Goal: Task Accomplishment & Management: Manage account settings

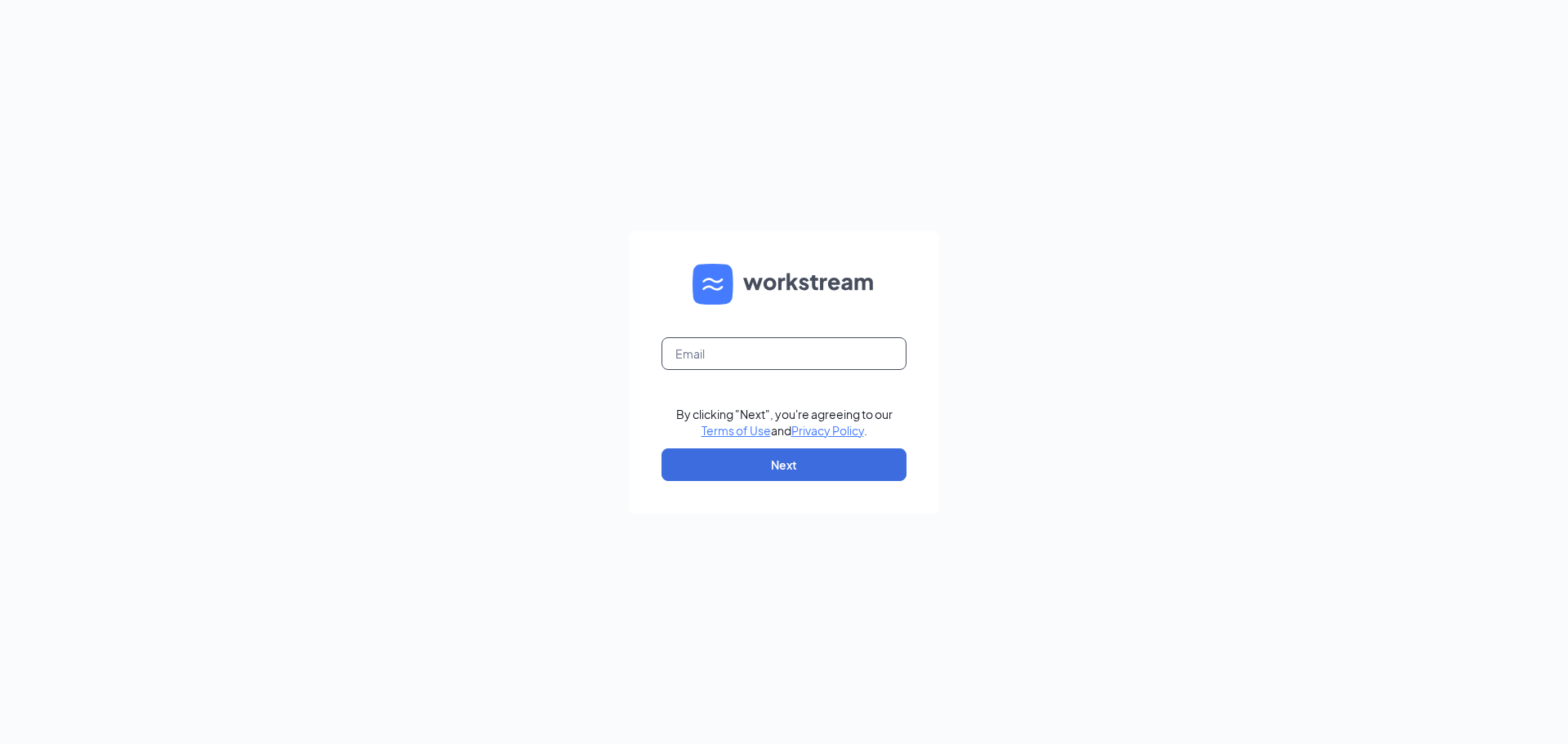
click at [789, 361] on input "text" at bounding box center [784, 353] width 245 height 33
type input "josh@cocoadolce.com"
click at [797, 468] on button "Next" at bounding box center [784, 465] width 245 height 33
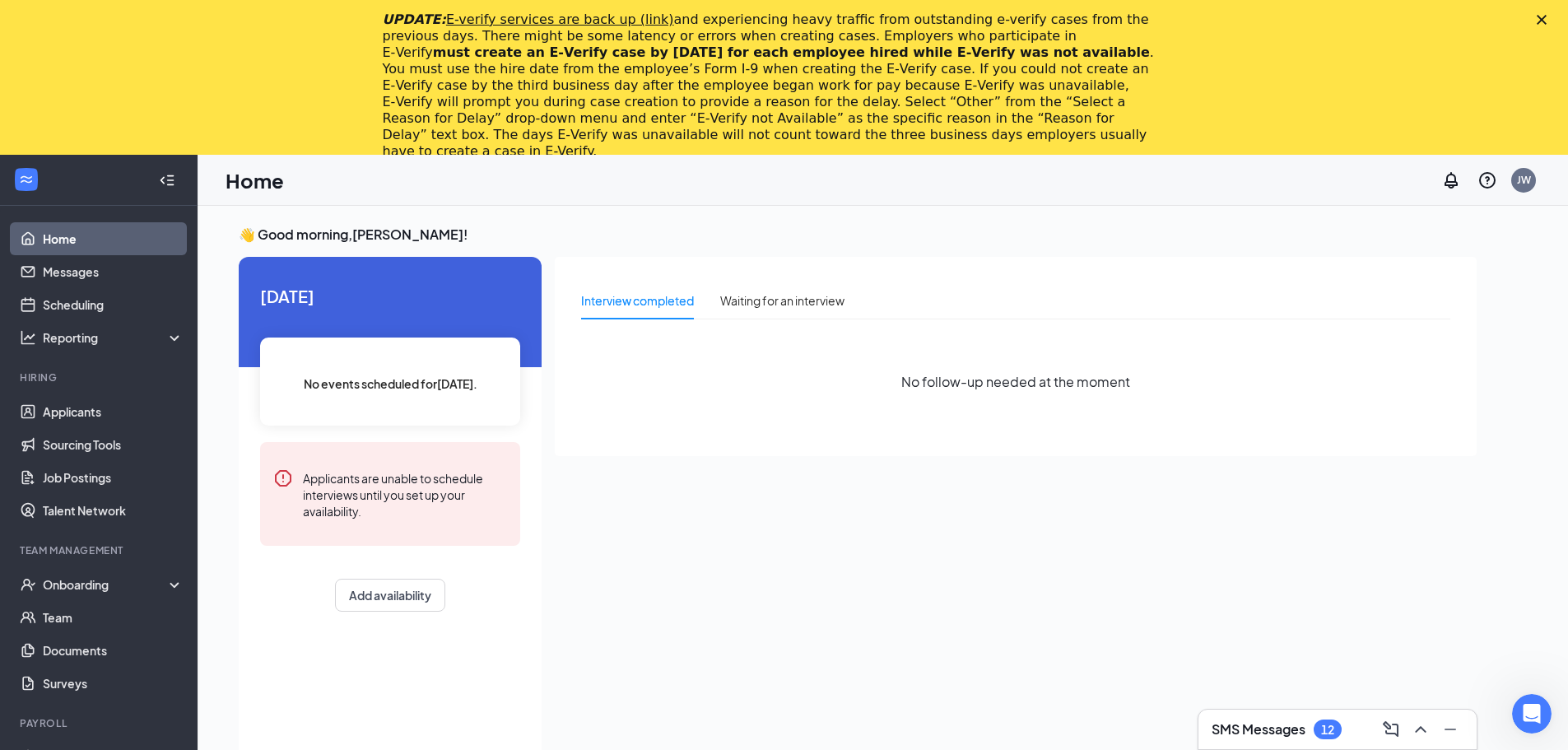
click at [1546, 21] on icon "Close" at bounding box center [1541, 20] width 10 height 10
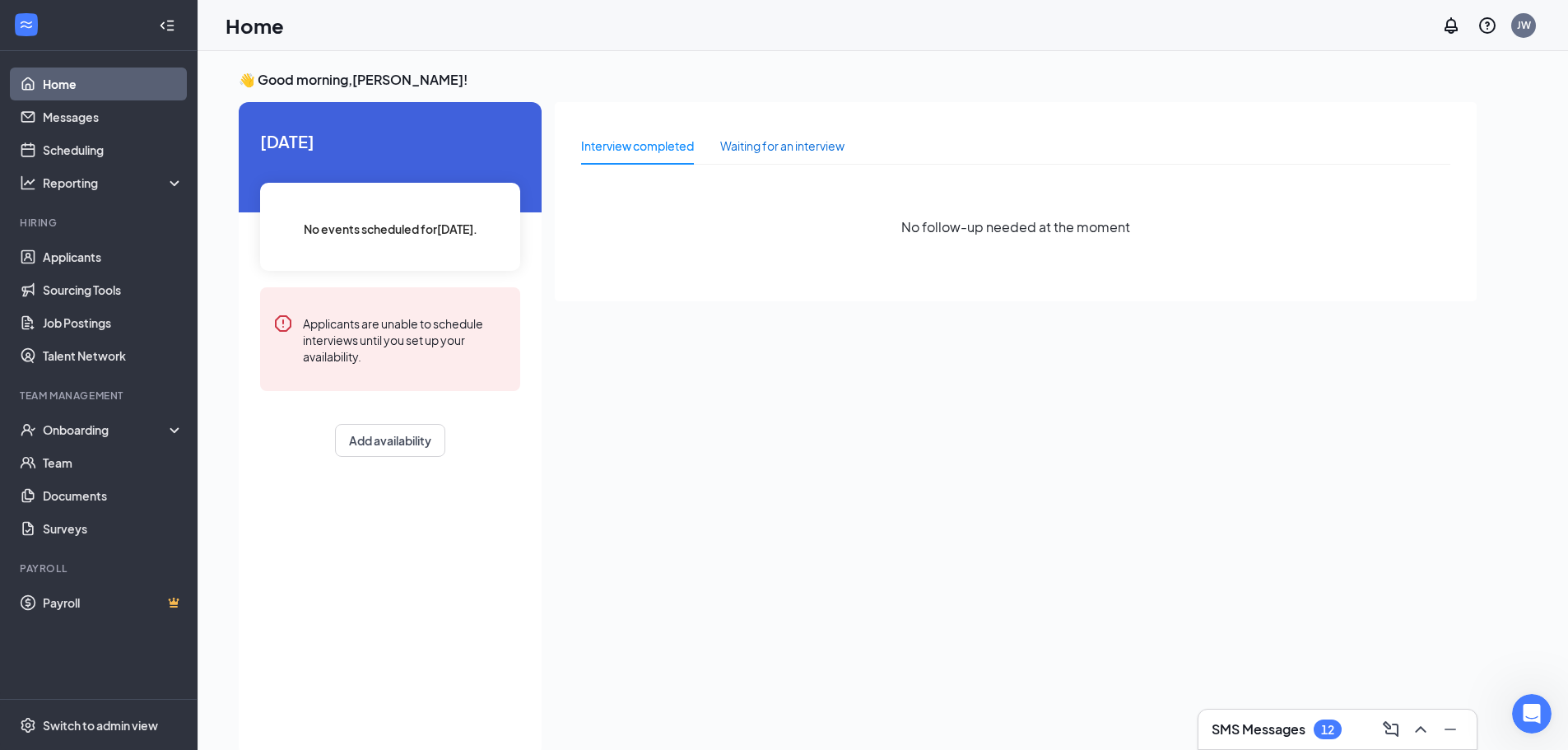
click at [764, 146] on div "Waiting for an interview" at bounding box center [782, 145] width 124 height 18
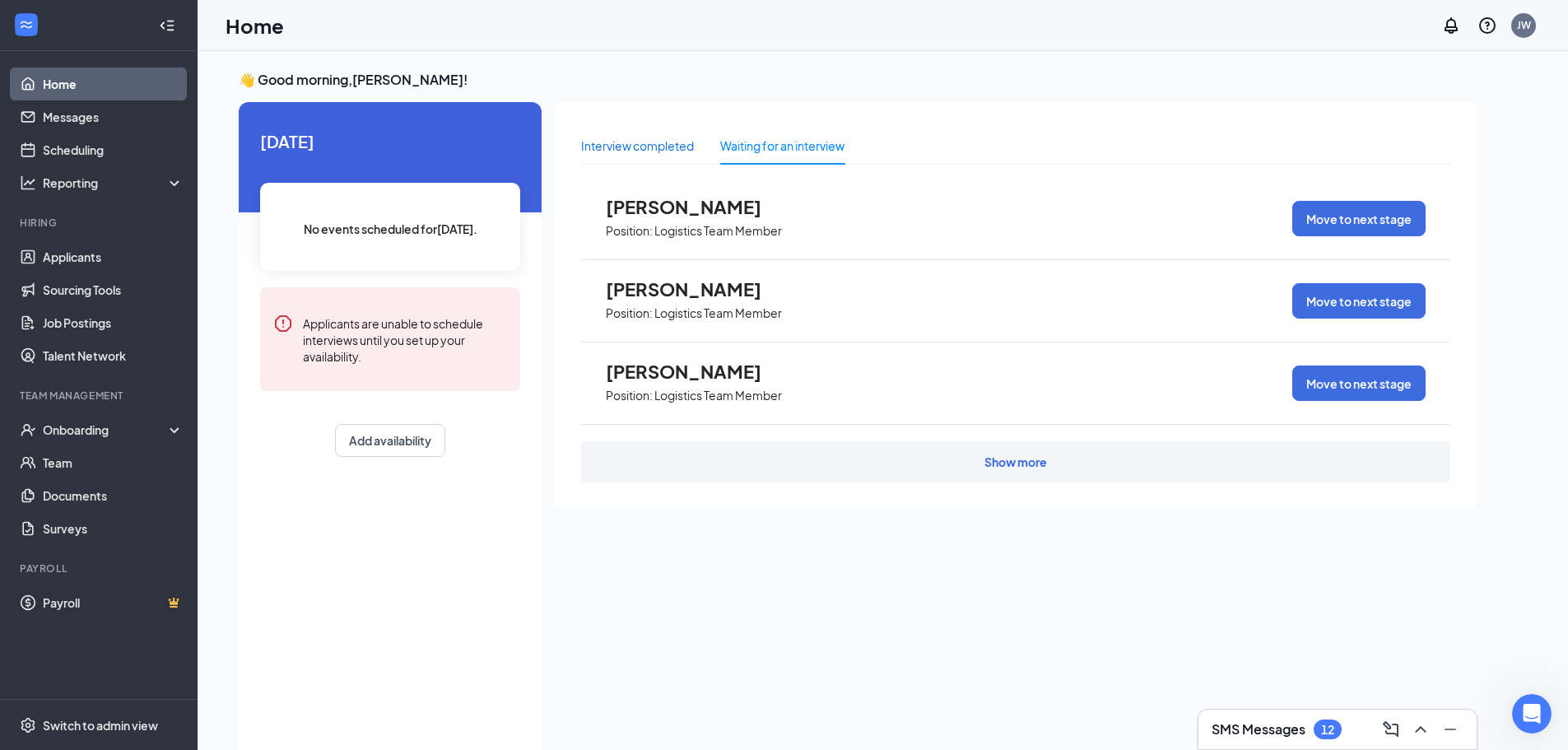
click at [654, 149] on div "Interview completed" at bounding box center [637, 145] width 113 height 18
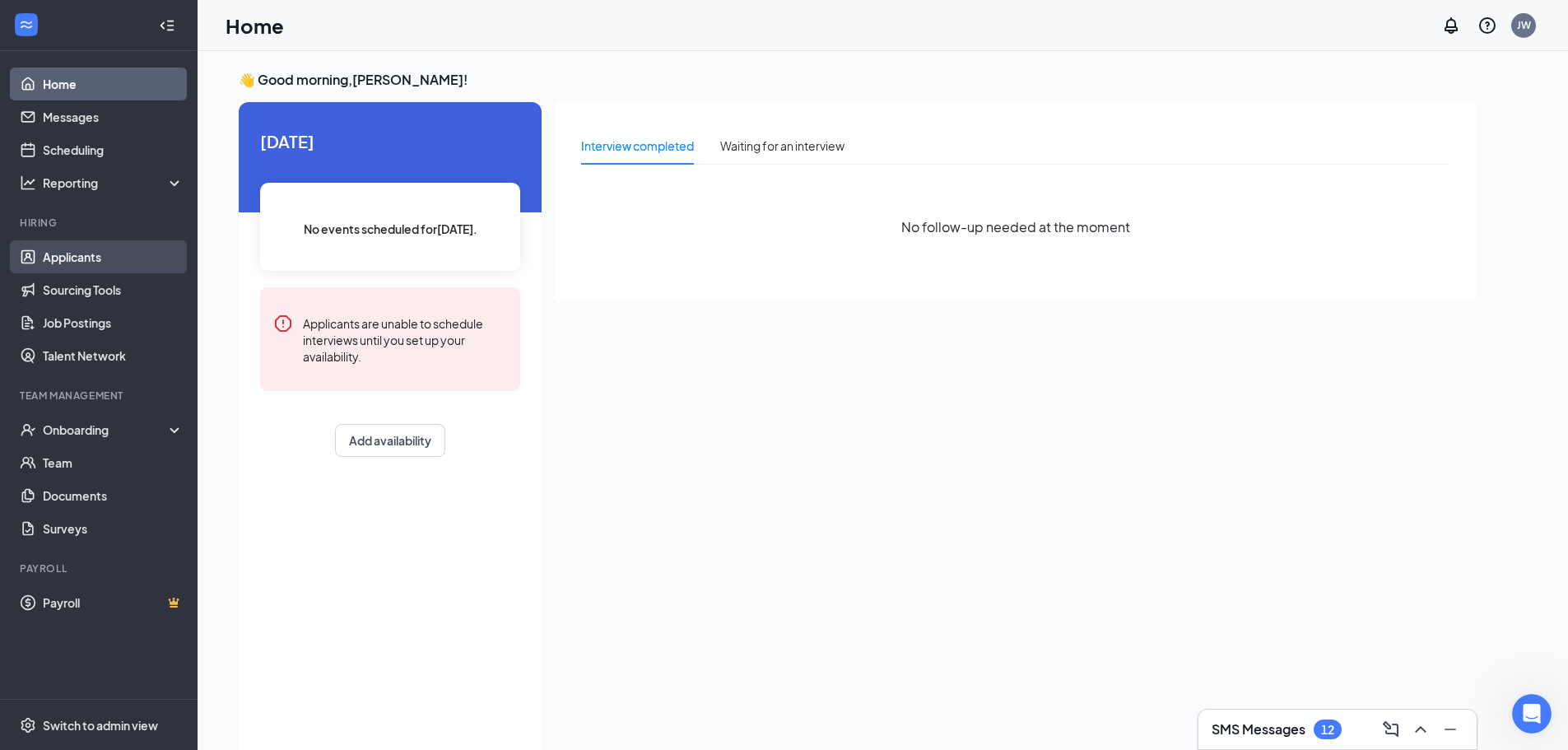
click at [69, 267] on link "Applicants" at bounding box center [113, 257] width 141 height 33
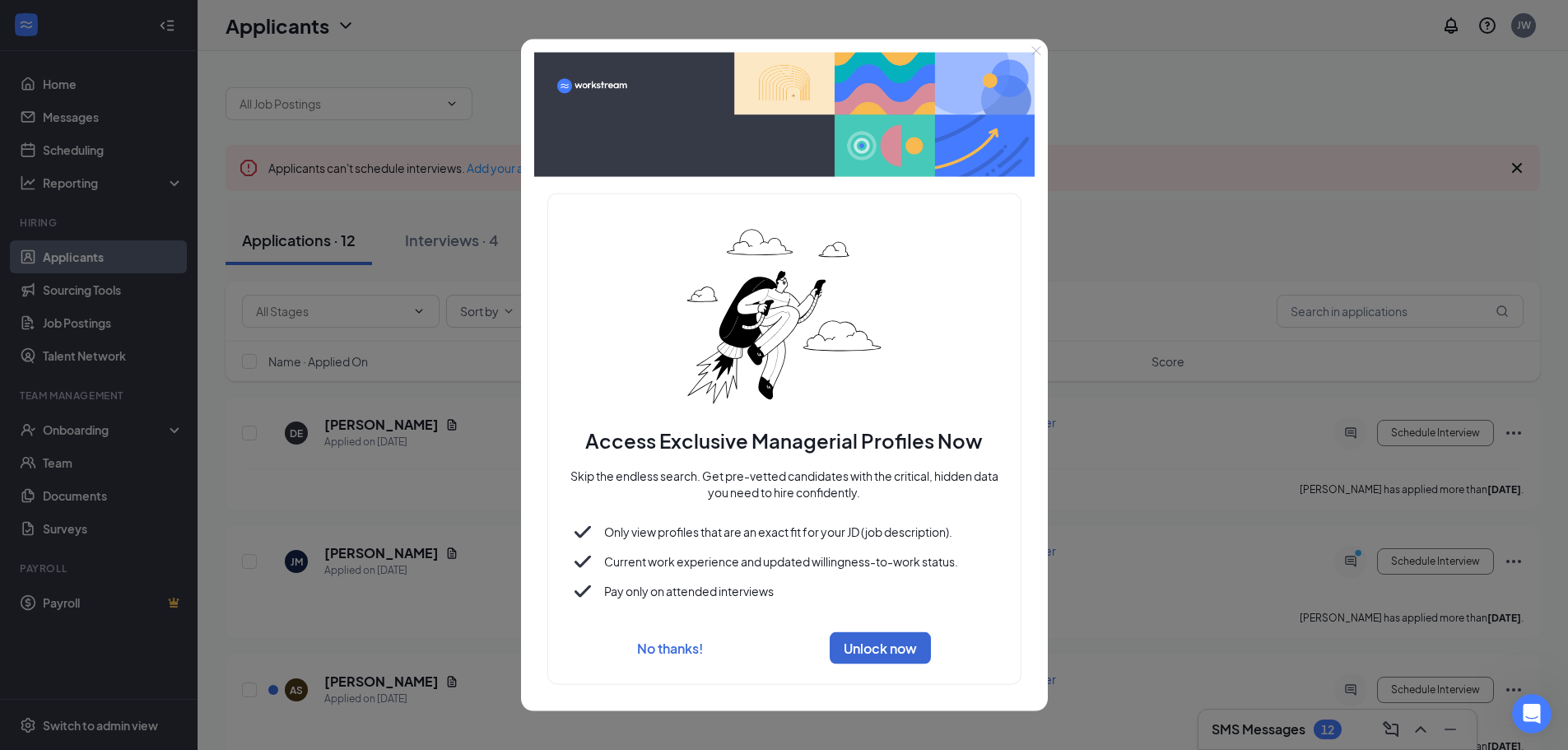
click at [1034, 54] on icon "Close" at bounding box center [1036, 50] width 10 height 10
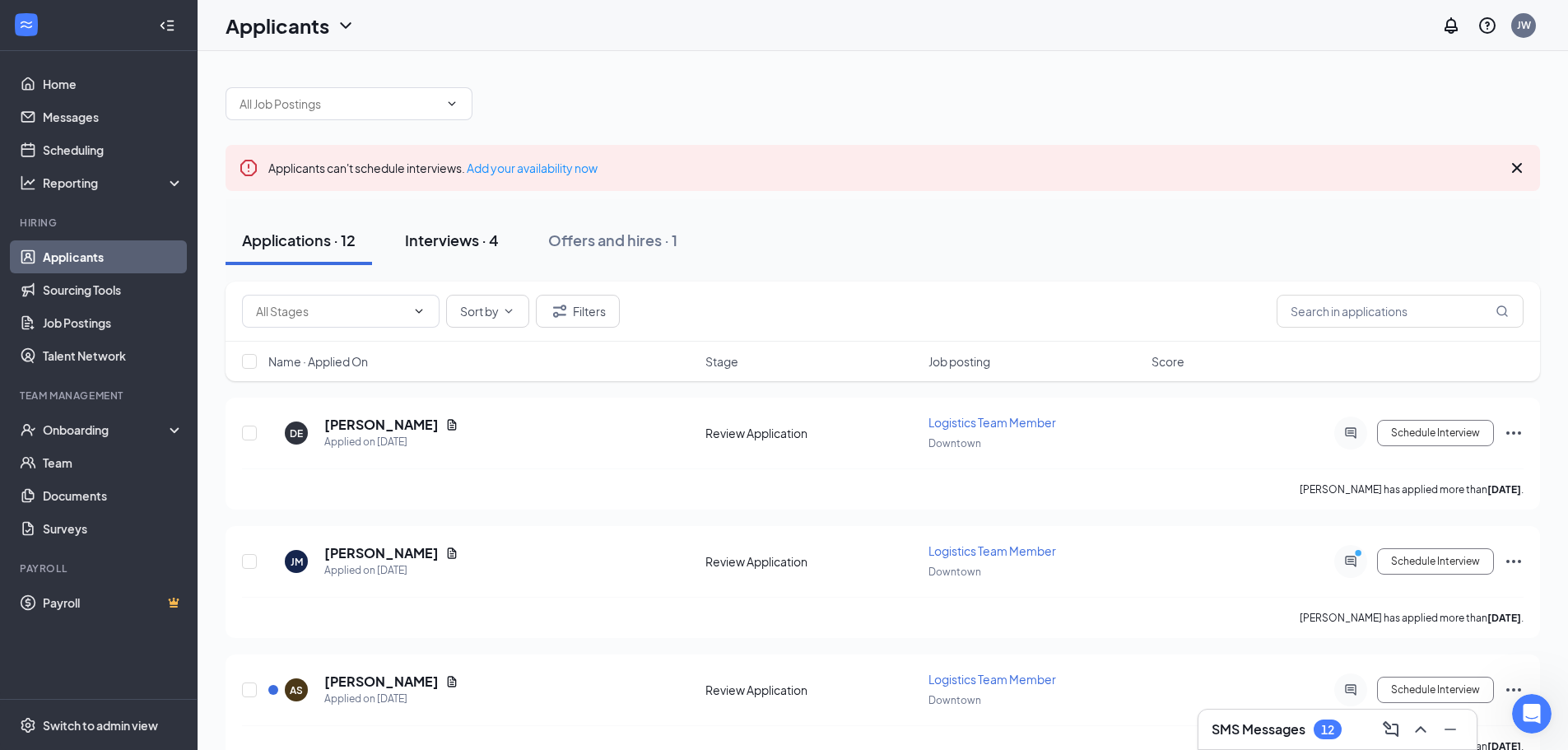
click at [459, 243] on div "Interviews · 4" at bounding box center [451, 240] width 93 height 21
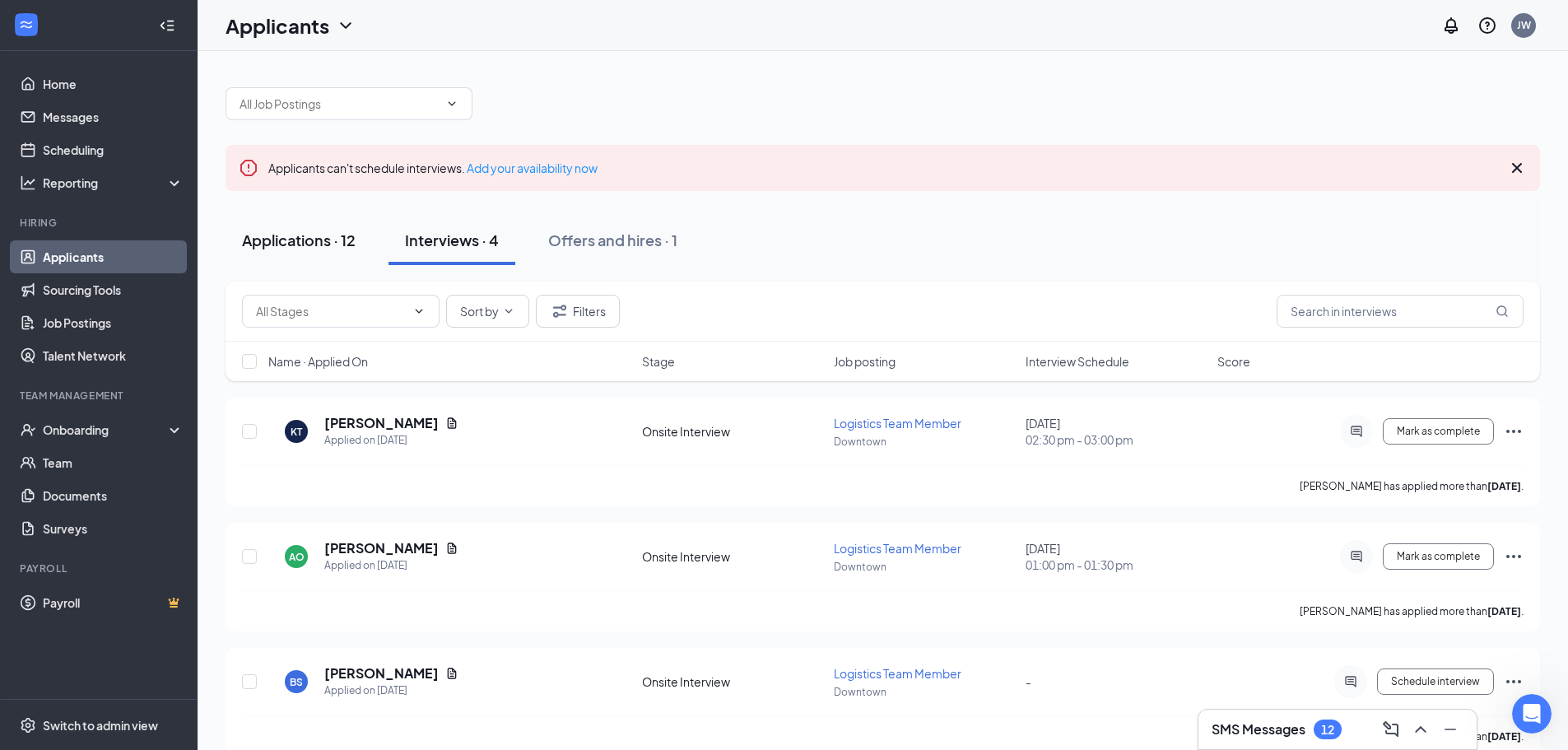
click at [305, 237] on div "Applications · 12" at bounding box center [299, 240] width 113 height 21
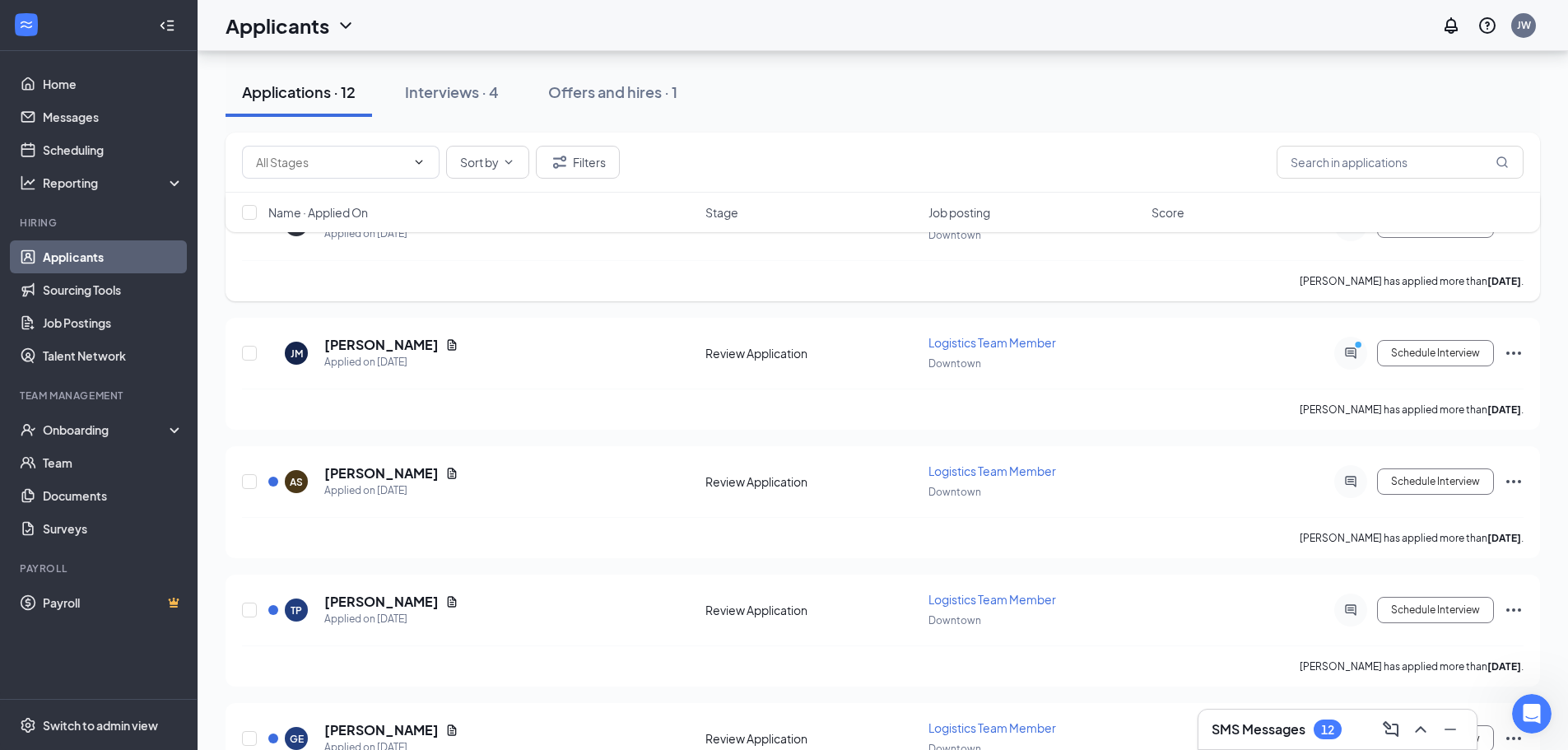
scroll to position [247, 0]
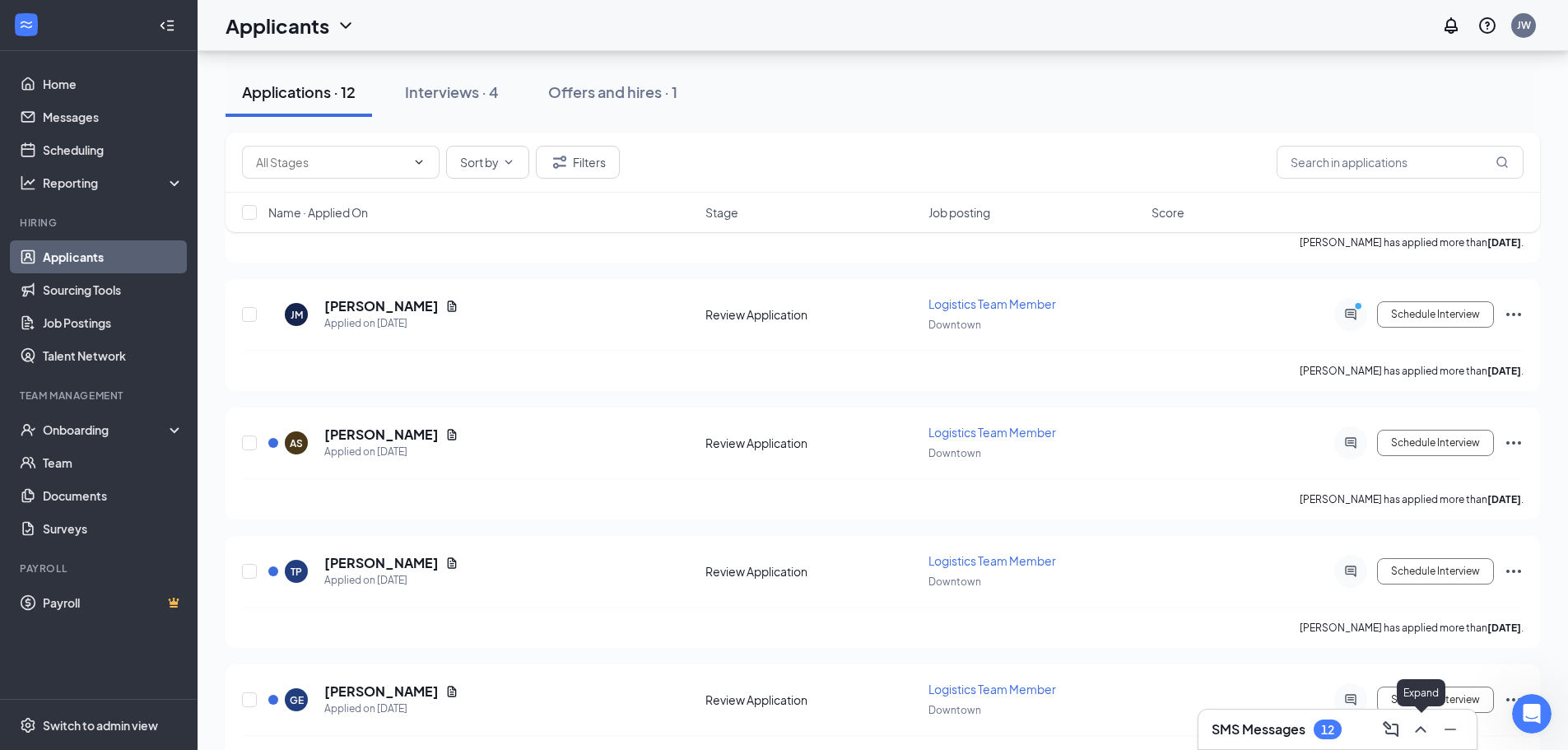
click at [1416, 732] on icon "ChevronUp" at bounding box center [1419, 729] width 10 height 7
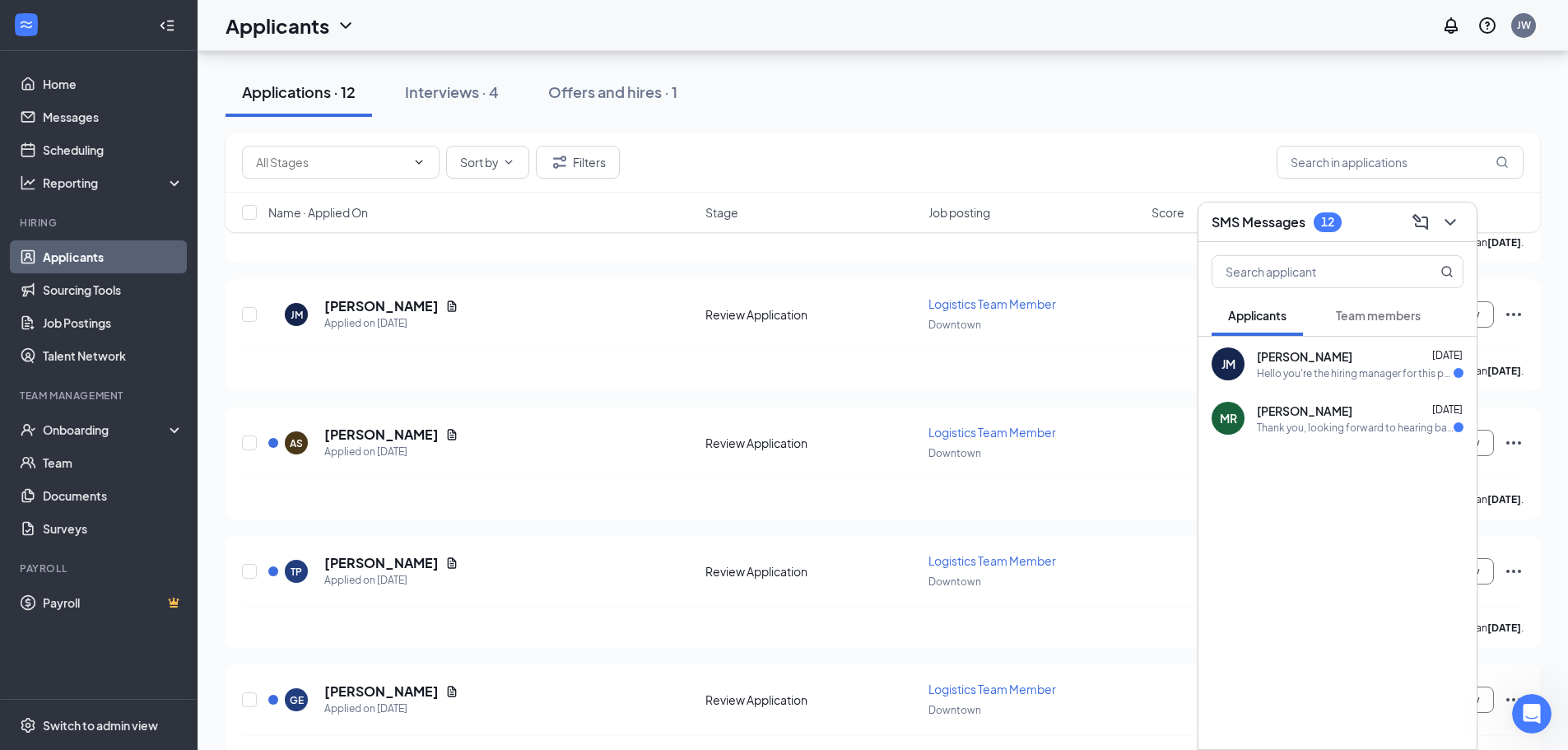
click at [1329, 427] on div "Thank you, looking forward to hearing back from you soon to schedule an intervi…" at bounding box center [1354, 427] width 196 height 14
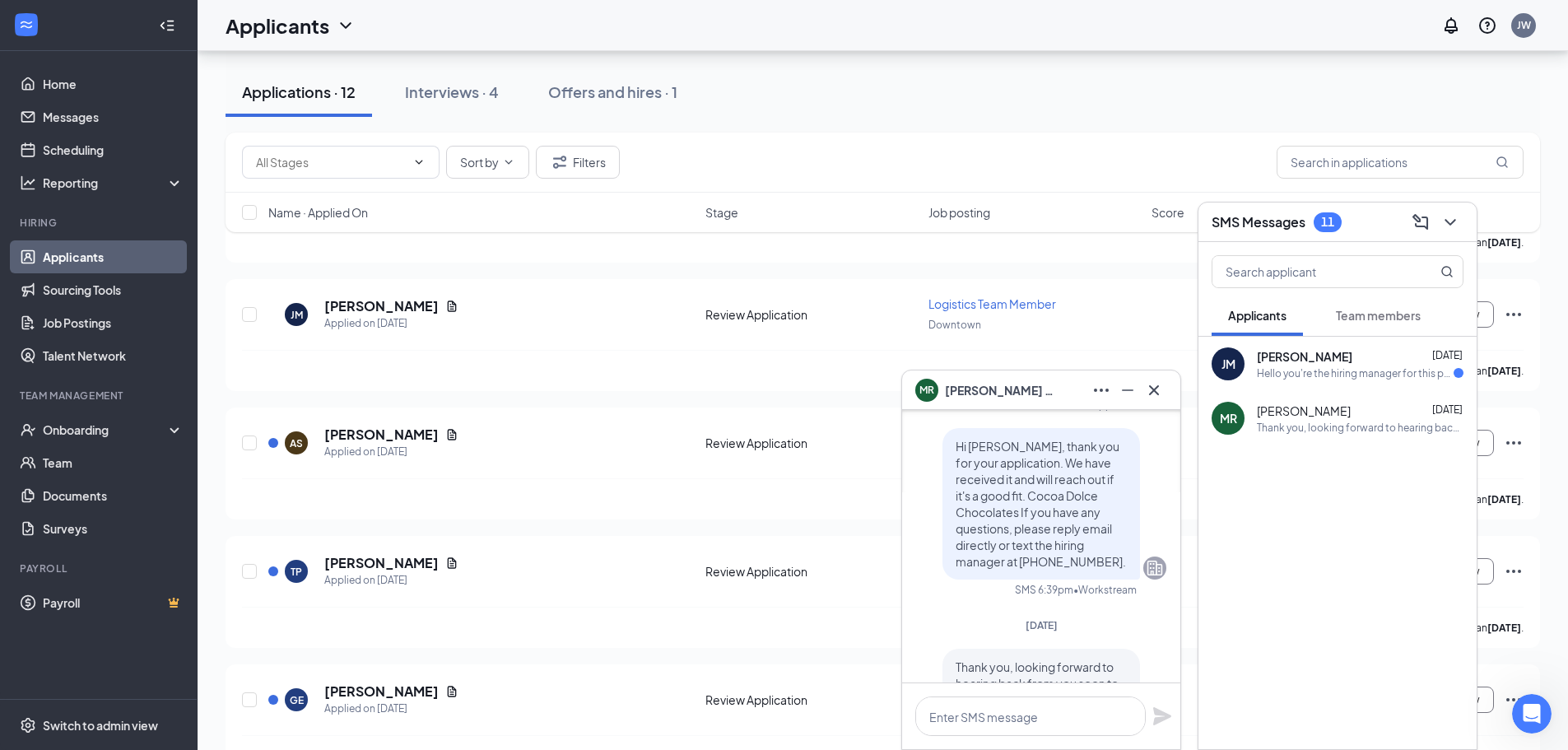
scroll to position [0, 0]
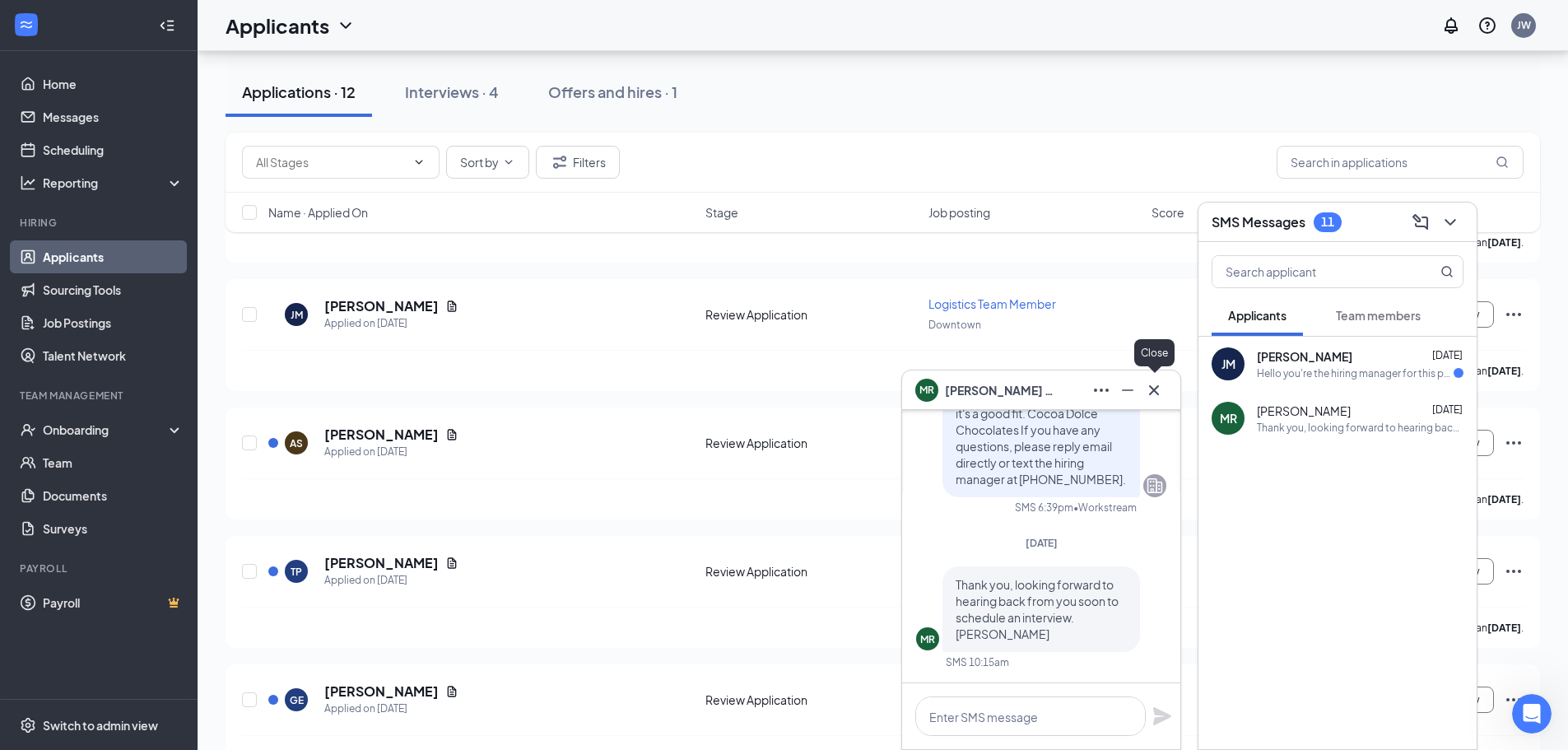
click at [1154, 393] on icon "Cross" at bounding box center [1153, 390] width 20 height 20
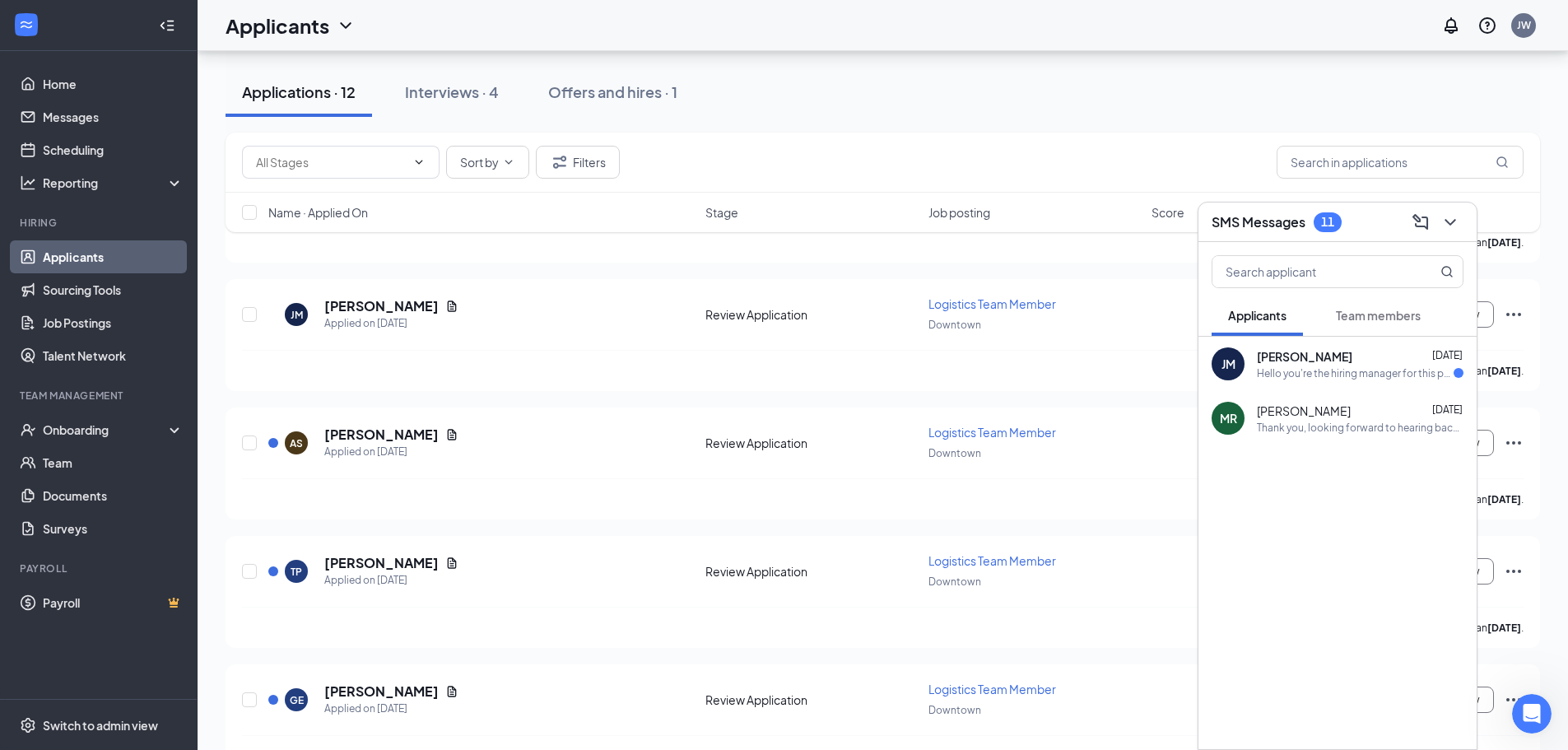
click at [1276, 374] on div "Hello you're the hiring manager for this position ?" at bounding box center [1354, 373] width 196 height 14
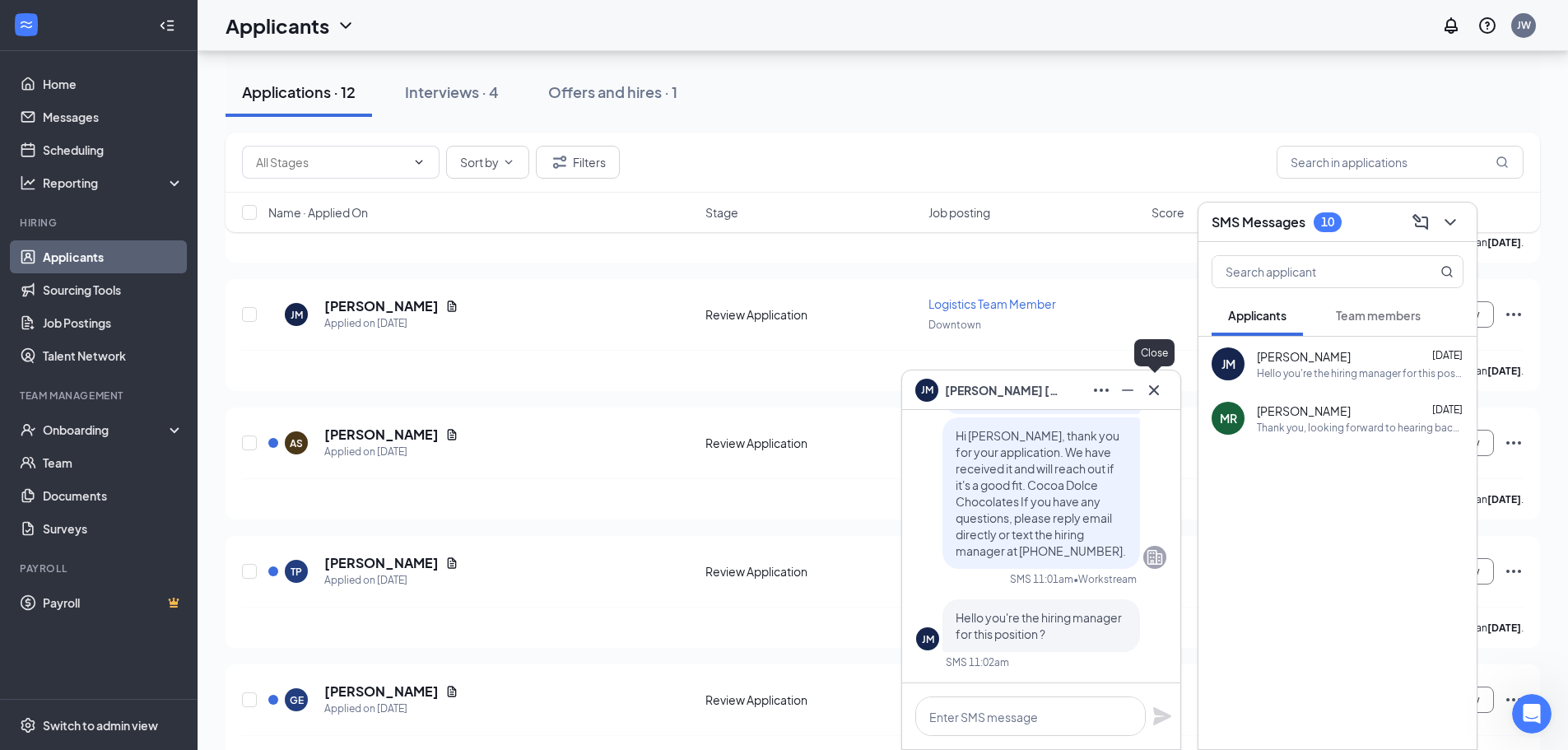
click at [1160, 393] on icon "Cross" at bounding box center [1153, 390] width 20 height 20
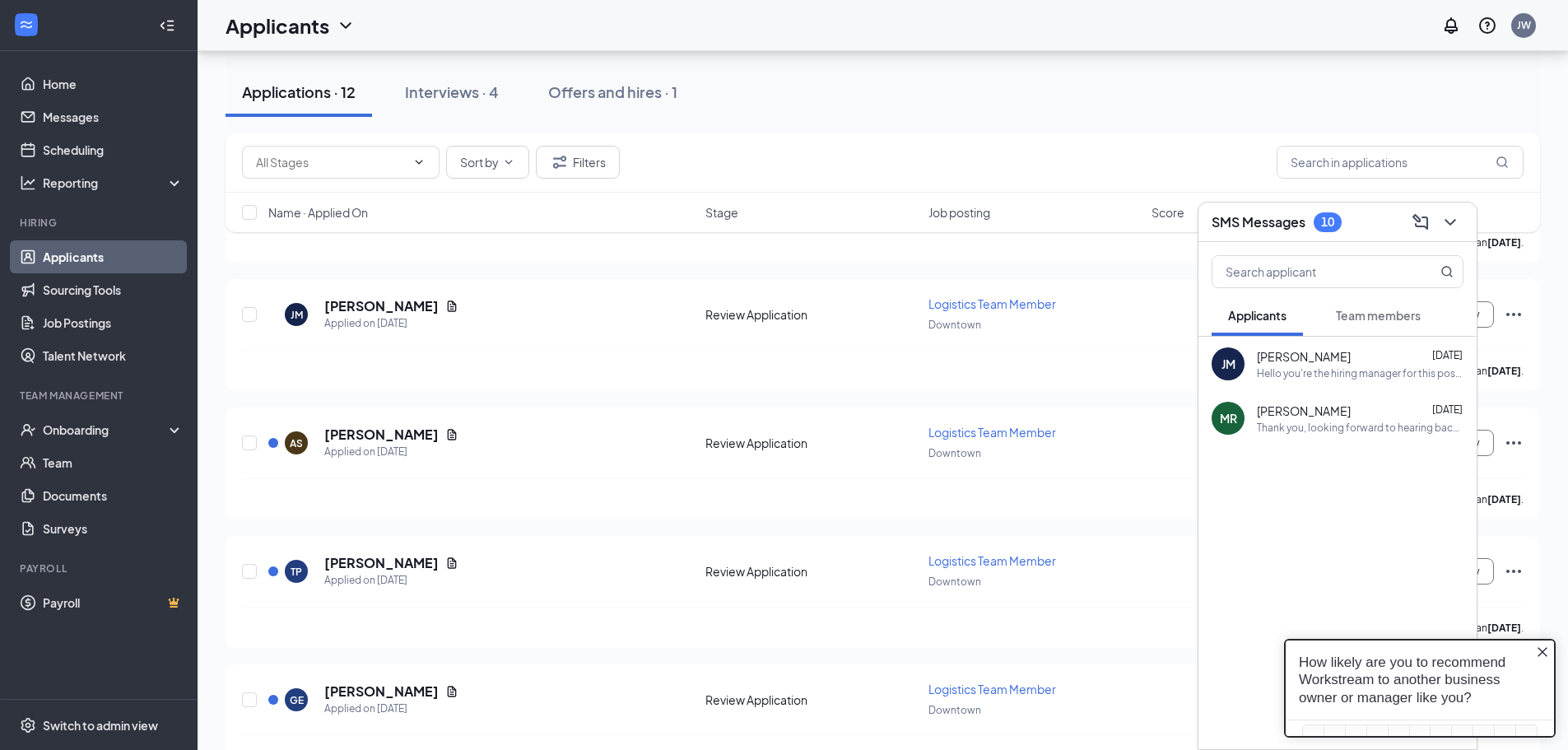
click at [1325, 226] on div "10" at bounding box center [1328, 221] width 13 height 14
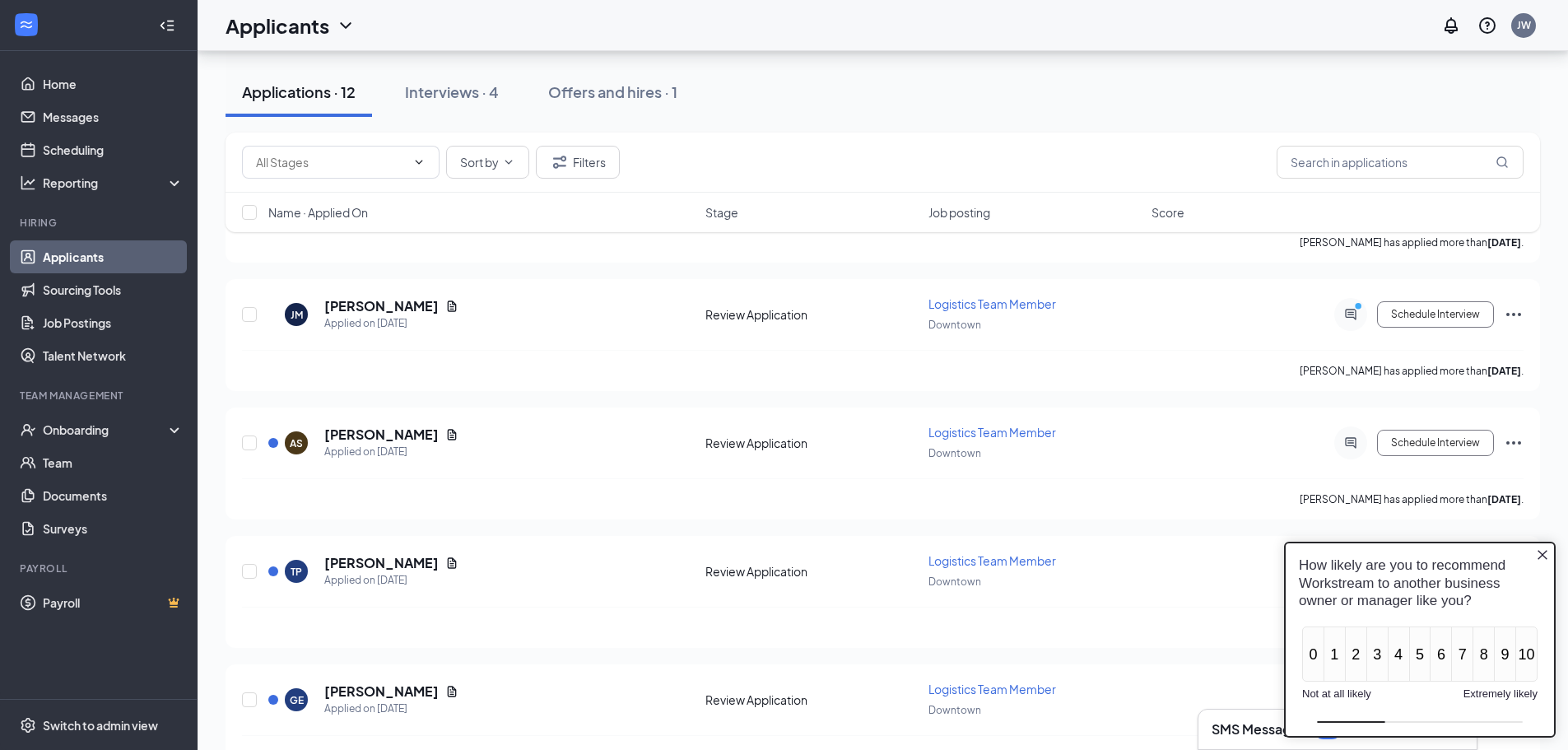
click at [1539, 552] on icon "Close button" at bounding box center [1542, 555] width 13 height 13
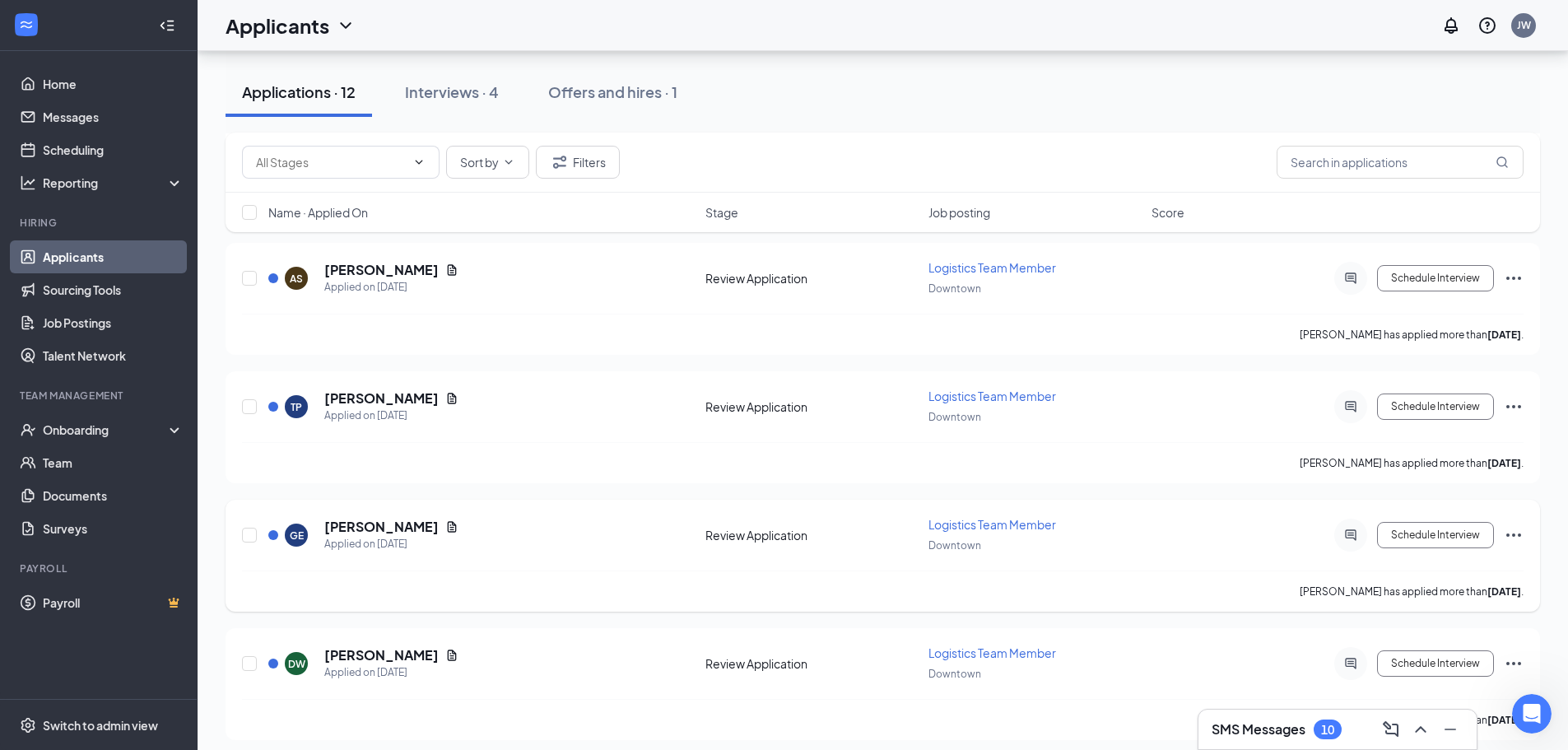
scroll to position [494, 0]
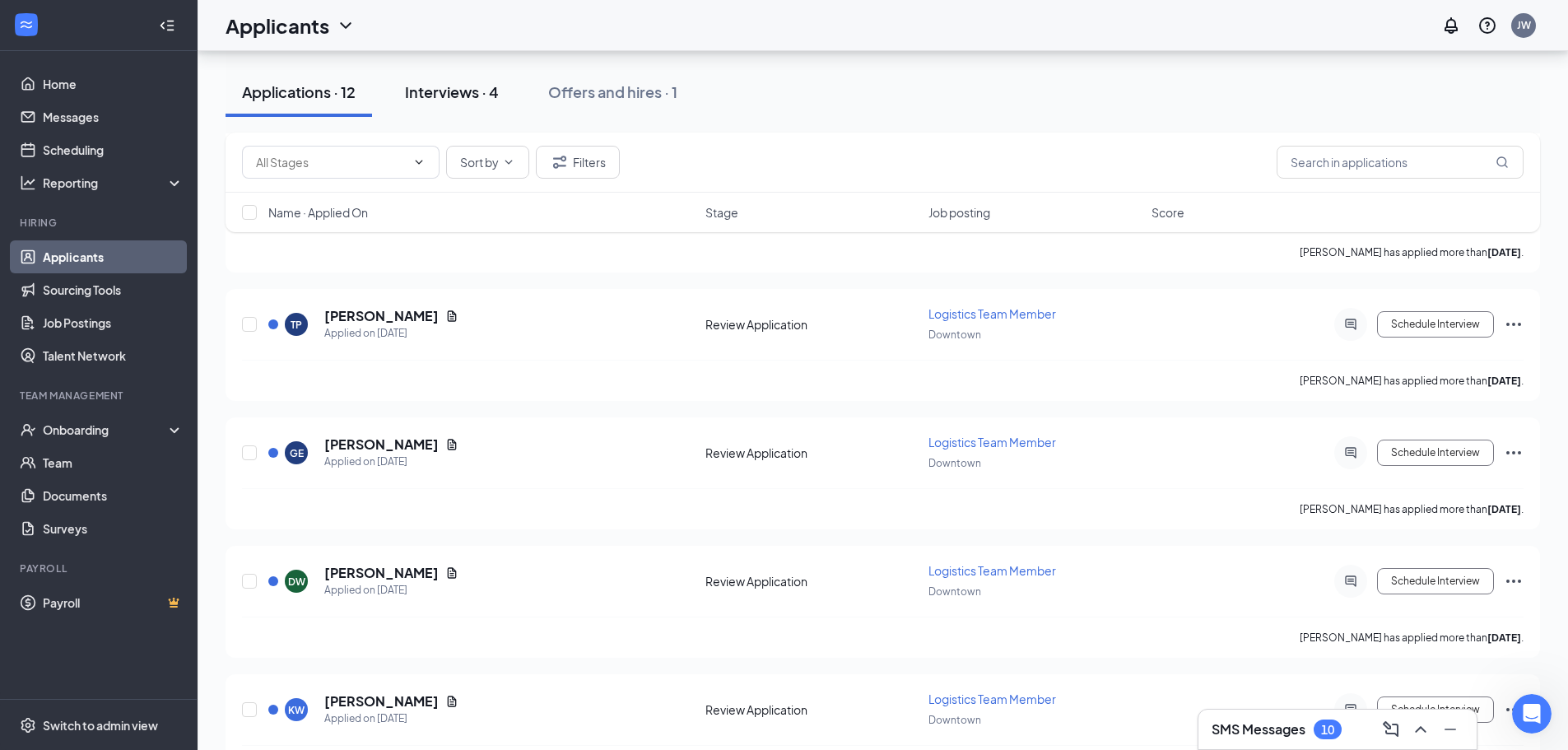
click at [444, 92] on div "Interviews · 4" at bounding box center [451, 92] width 93 height 21
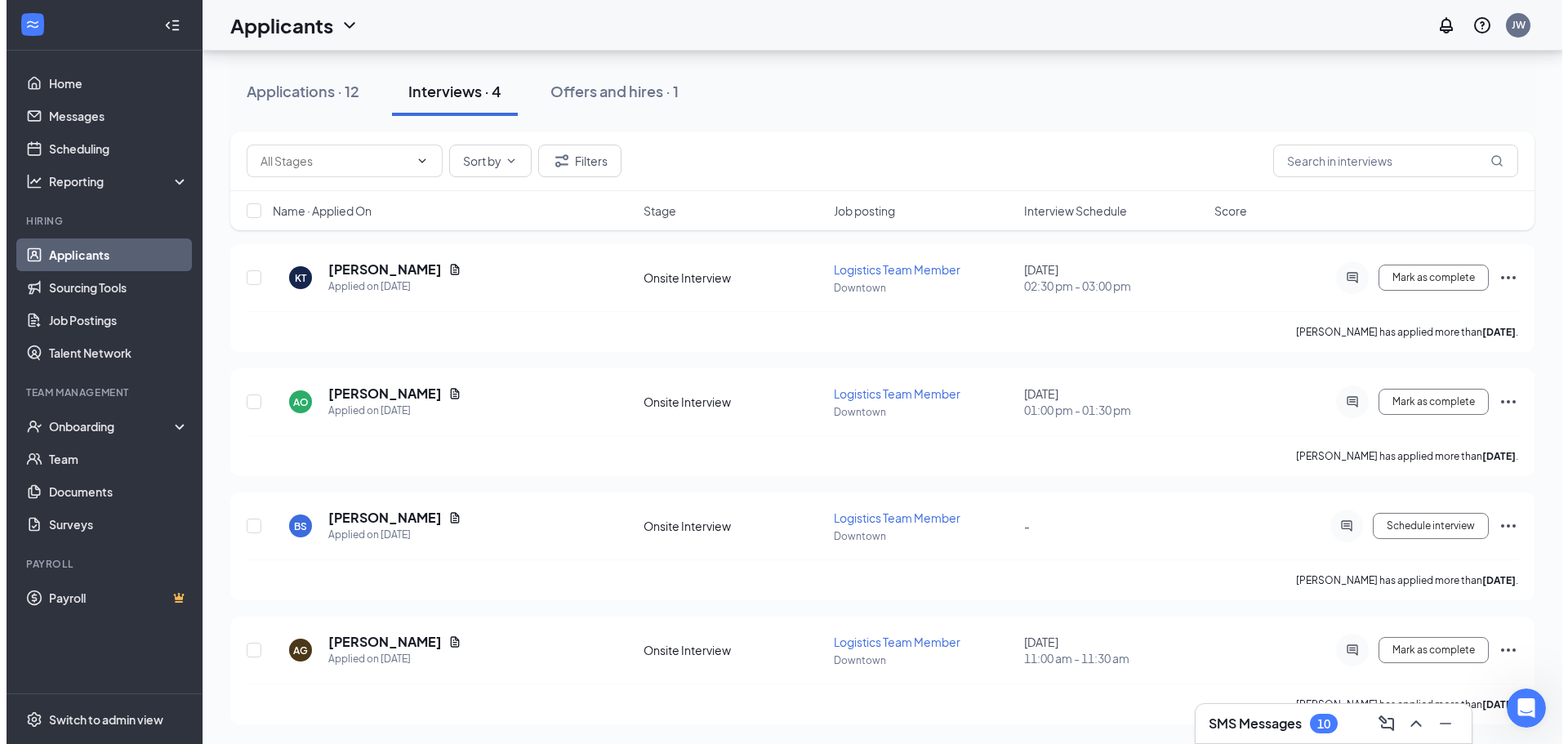
scroll to position [151, 0]
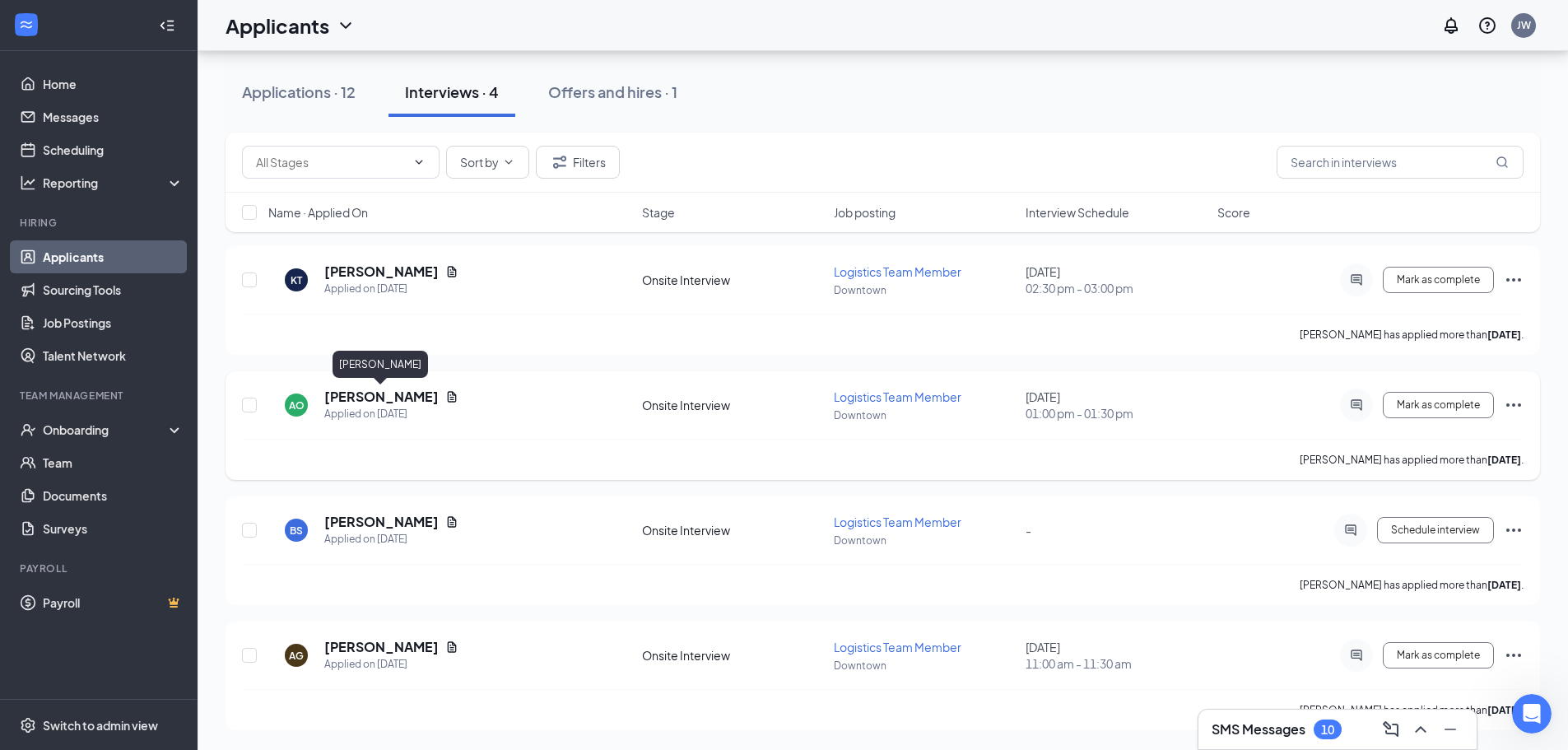
click at [391, 398] on h5 "[PERSON_NAME]" at bounding box center [382, 396] width 114 height 18
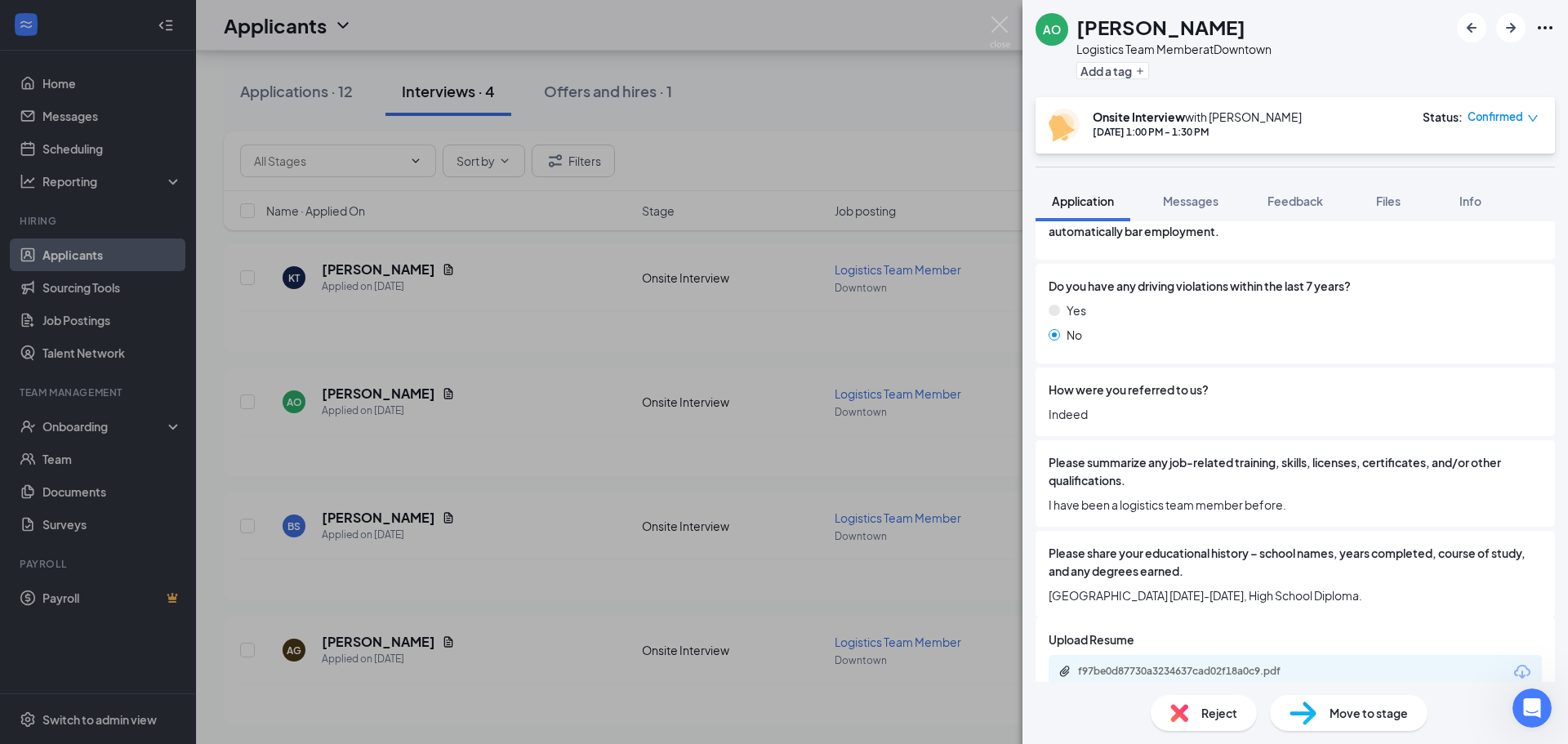
scroll to position [1662, 0]
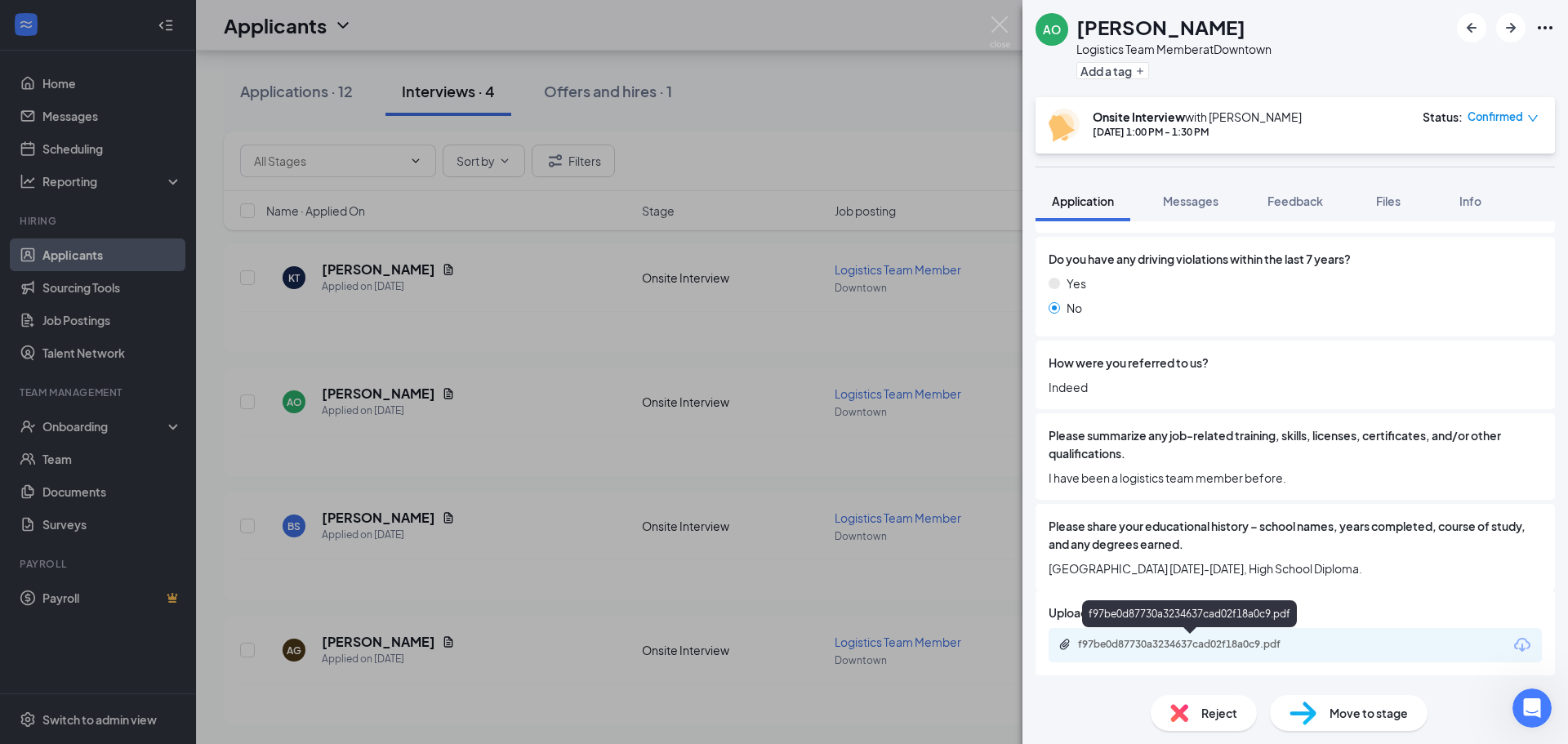
click at [1211, 647] on div "f97be0d87730a3234637cad02f18a0c9.pdf" at bounding box center [1192, 645] width 229 height 13
